Goal: Information Seeking & Learning: Check status

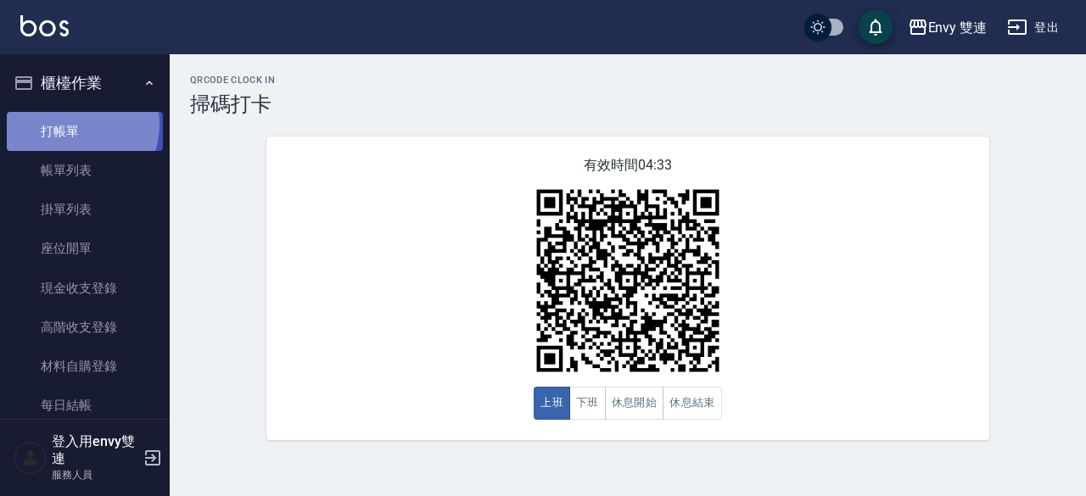
click at [66, 123] on link "打帳單" at bounding box center [85, 131] width 156 height 39
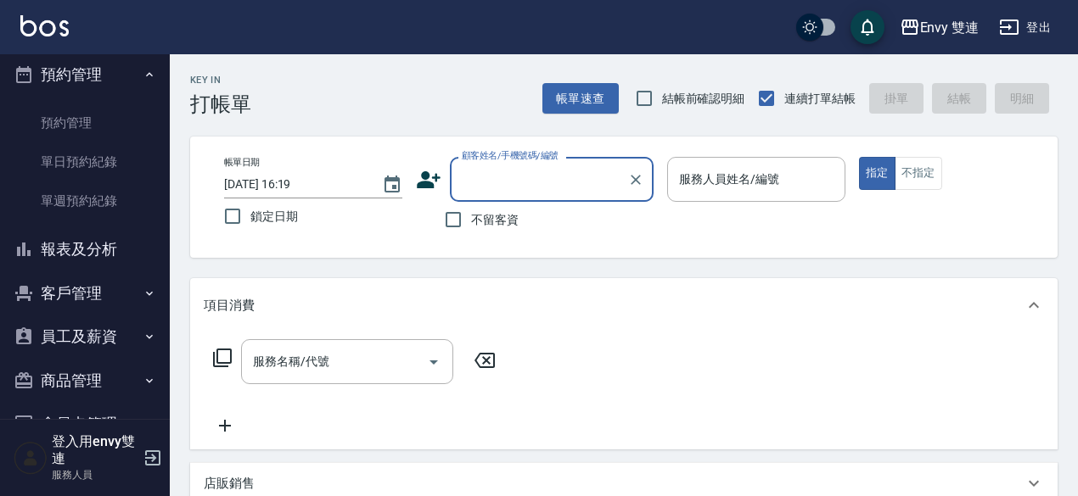
scroll to position [461, 0]
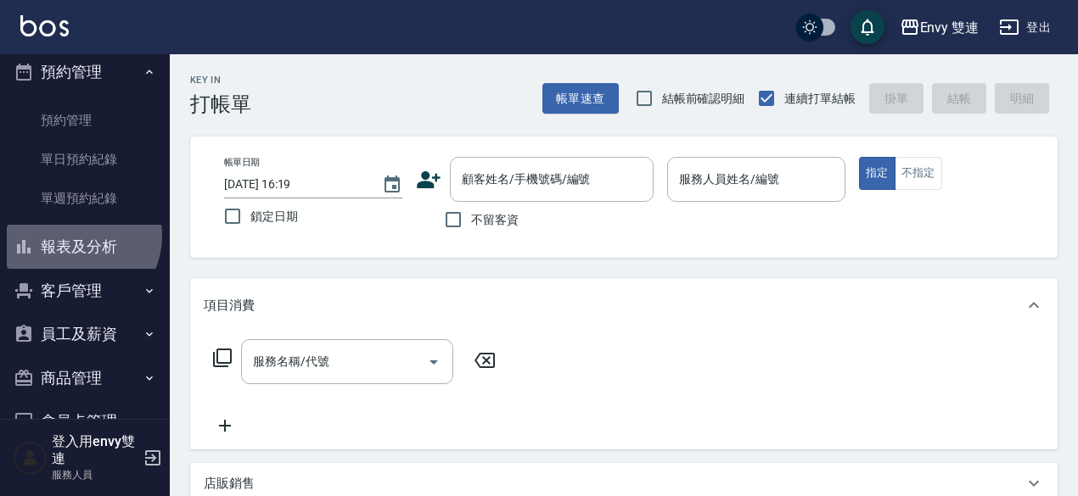
click at [74, 235] on button "報表及分析" at bounding box center [85, 247] width 156 height 44
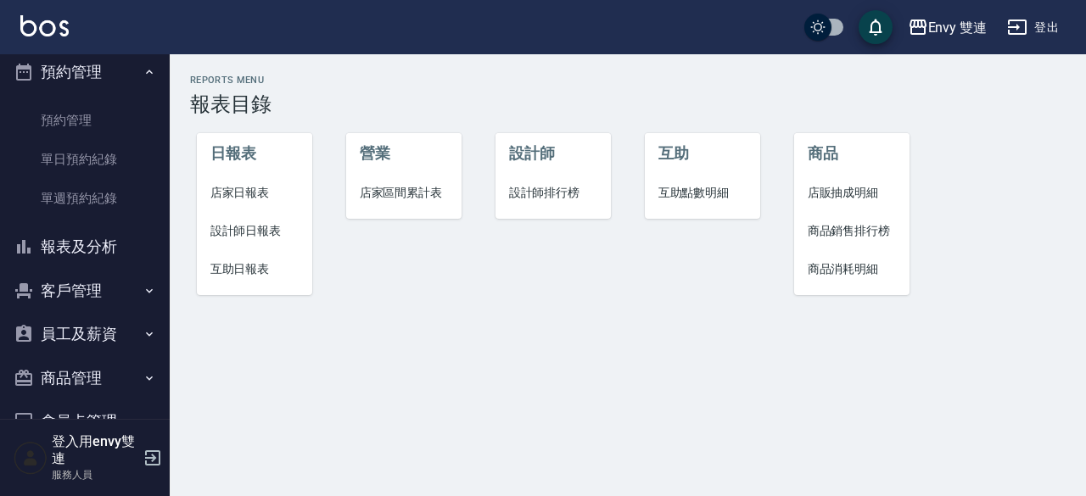
click at [249, 227] on span "設計師日報表" at bounding box center [254, 231] width 89 height 18
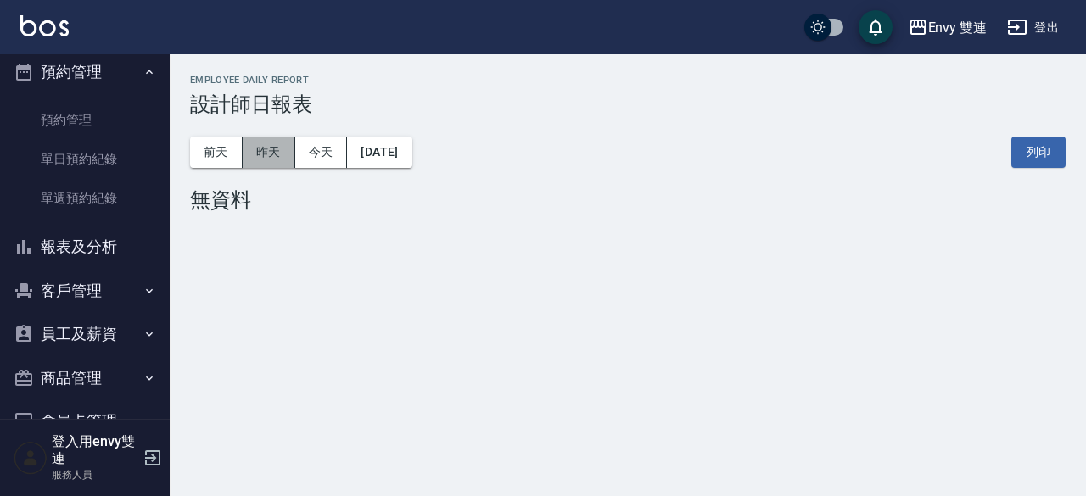
click at [283, 153] on button "昨天" at bounding box center [269, 152] width 53 height 31
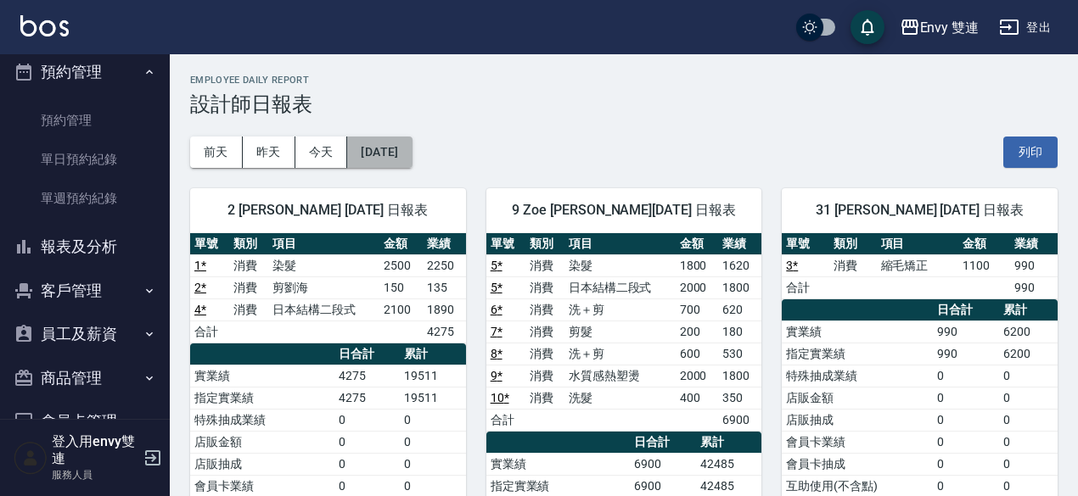
click at [389, 157] on button "[DATE]" at bounding box center [379, 152] width 64 height 31
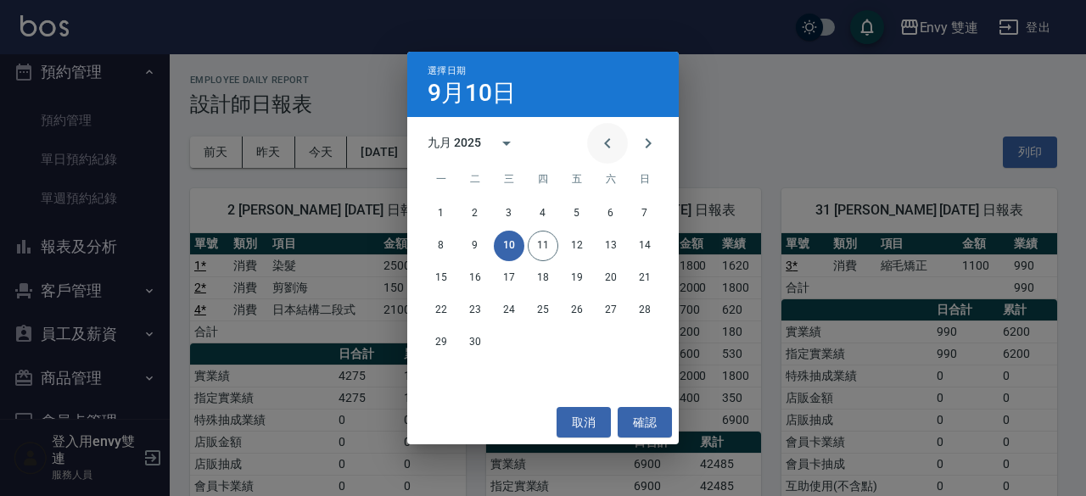
click at [600, 139] on icon "Previous month" at bounding box center [607, 143] width 20 height 20
click at [640, 150] on icon "Next month" at bounding box center [648, 143] width 20 height 20
click at [599, 143] on icon "Previous month" at bounding box center [607, 143] width 20 height 20
click at [656, 242] on button "10" at bounding box center [645, 246] width 31 height 31
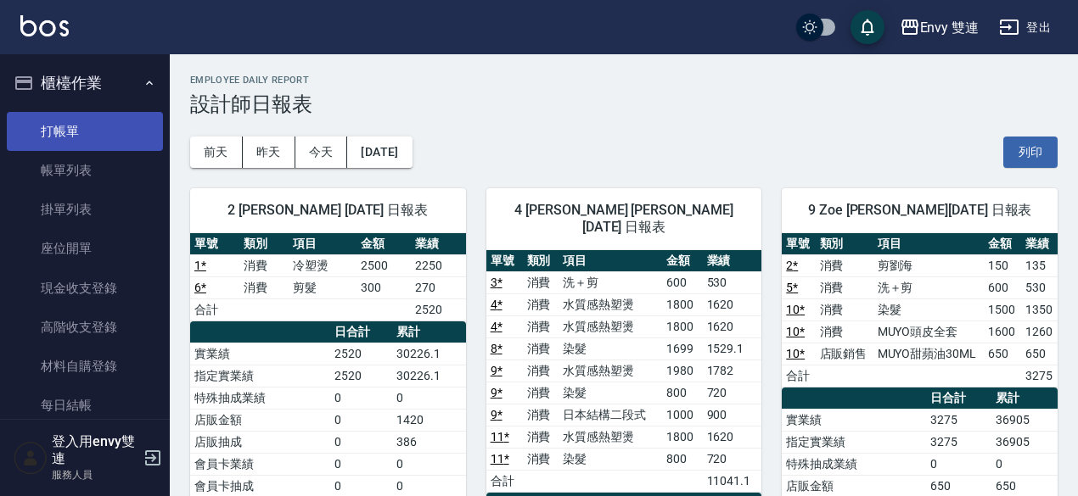
click at [70, 143] on link "打帳單" at bounding box center [85, 131] width 156 height 39
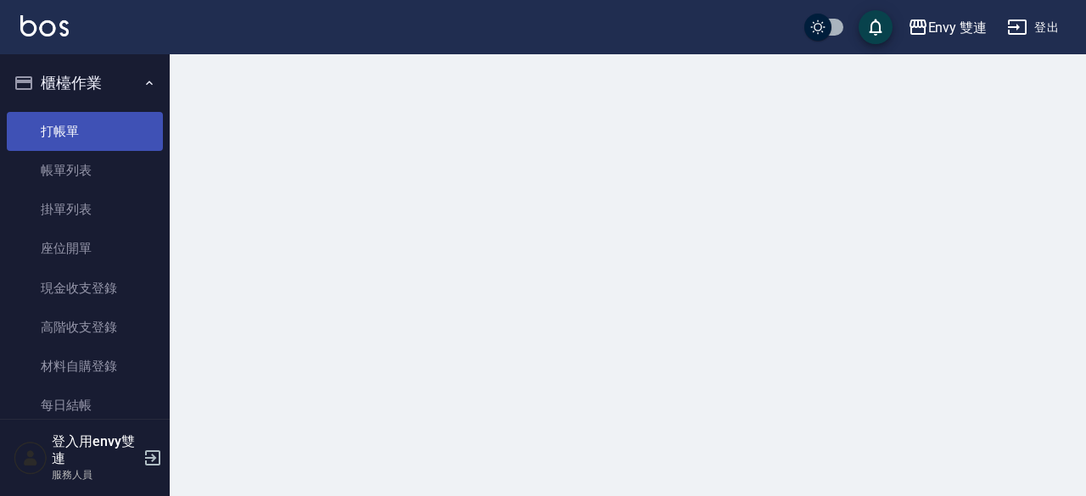
click at [70, 143] on link "打帳單" at bounding box center [85, 131] width 156 height 39
